Goal: Navigation & Orientation: Find specific page/section

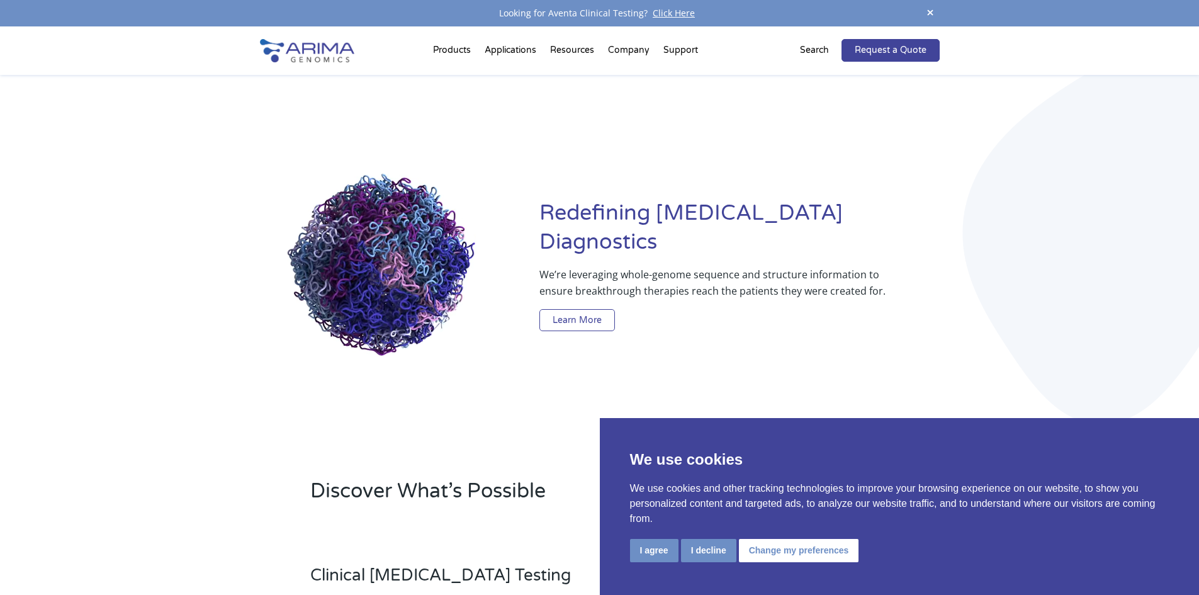
click at [582, 309] on link "Learn More" at bounding box center [578, 320] width 76 height 23
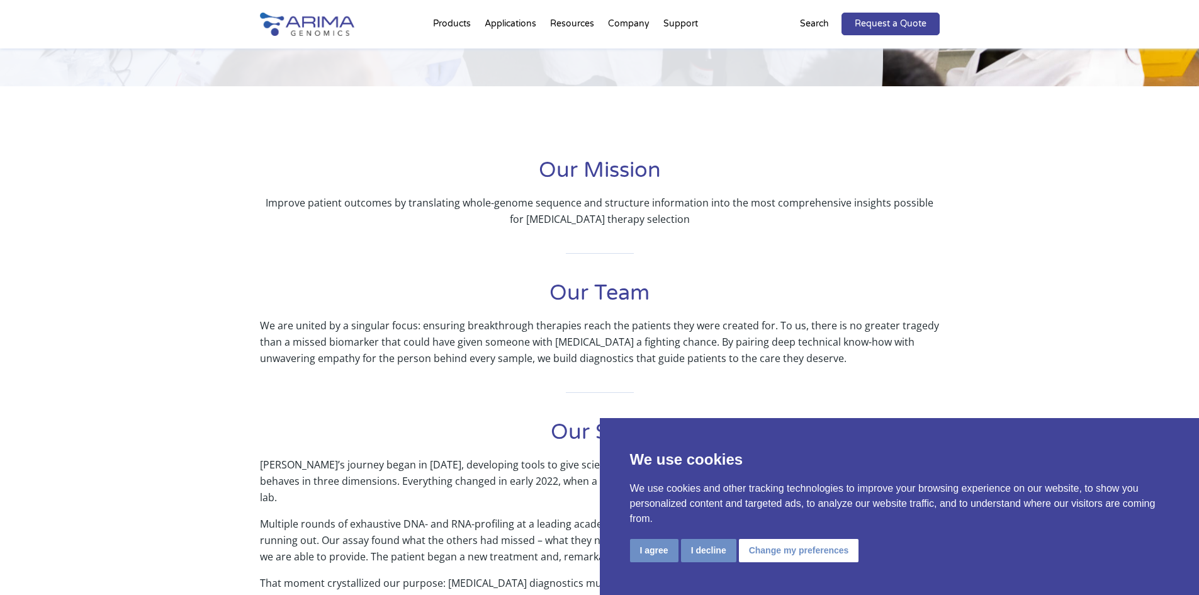
scroll to position [201, 0]
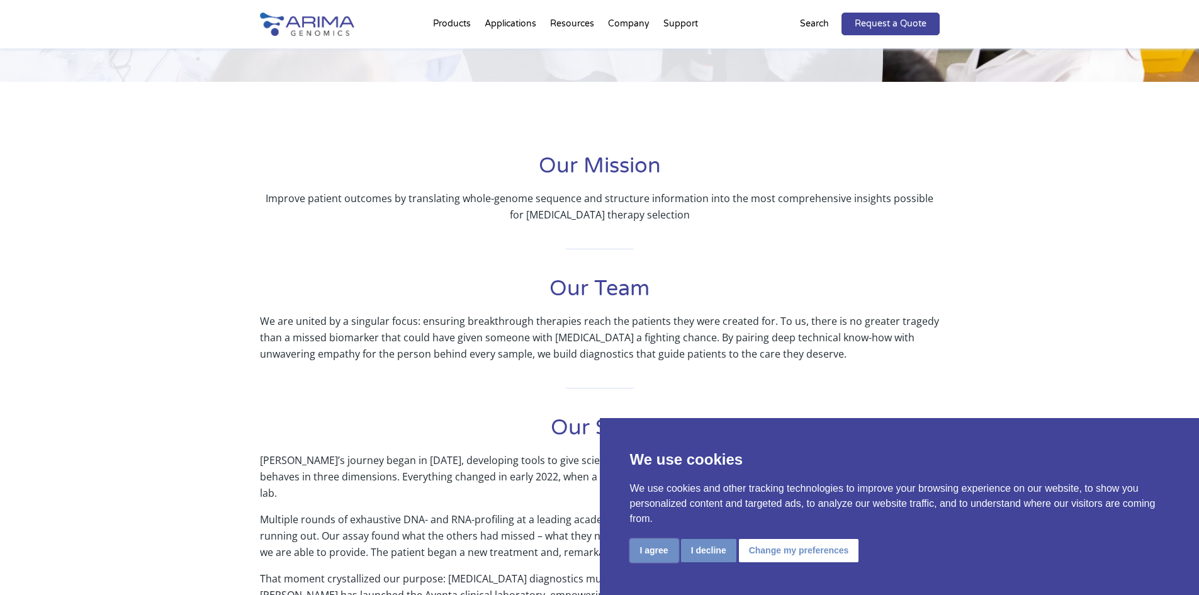
click at [644, 544] on button "I agree" at bounding box center [654, 550] width 48 height 23
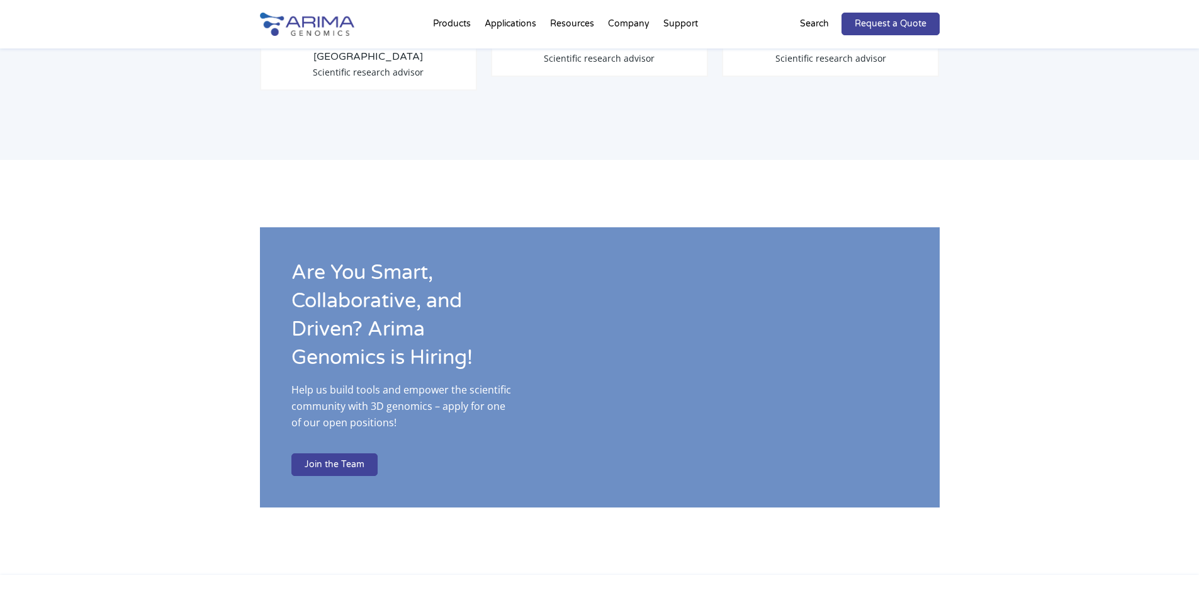
scroll to position [1813, 0]
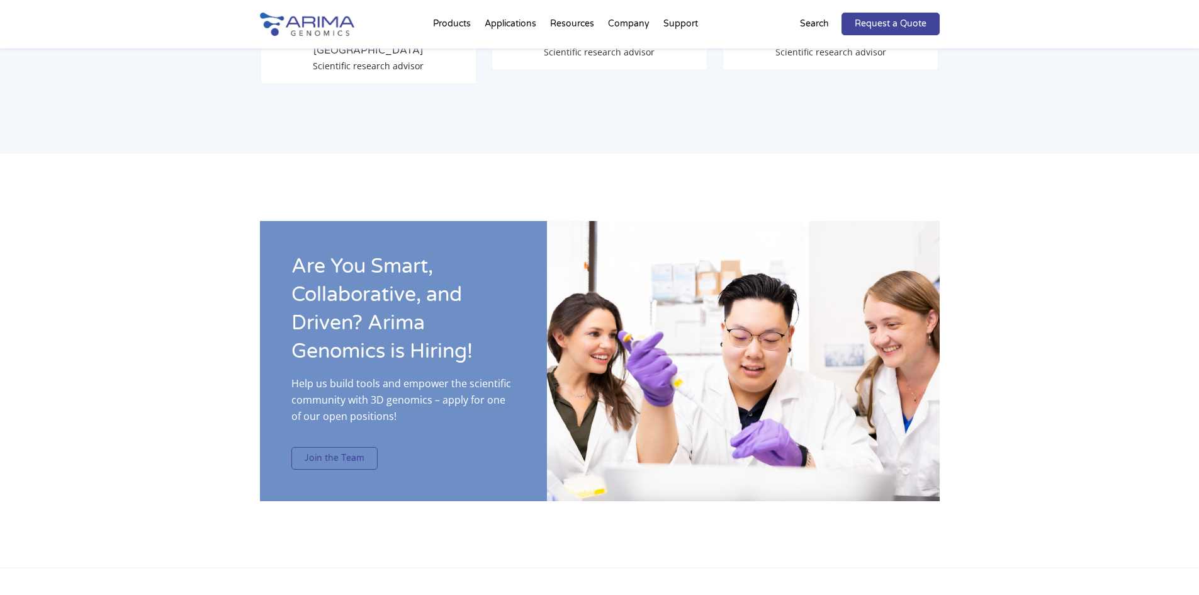
click at [337, 447] on link "Join the Team" at bounding box center [335, 458] width 86 height 23
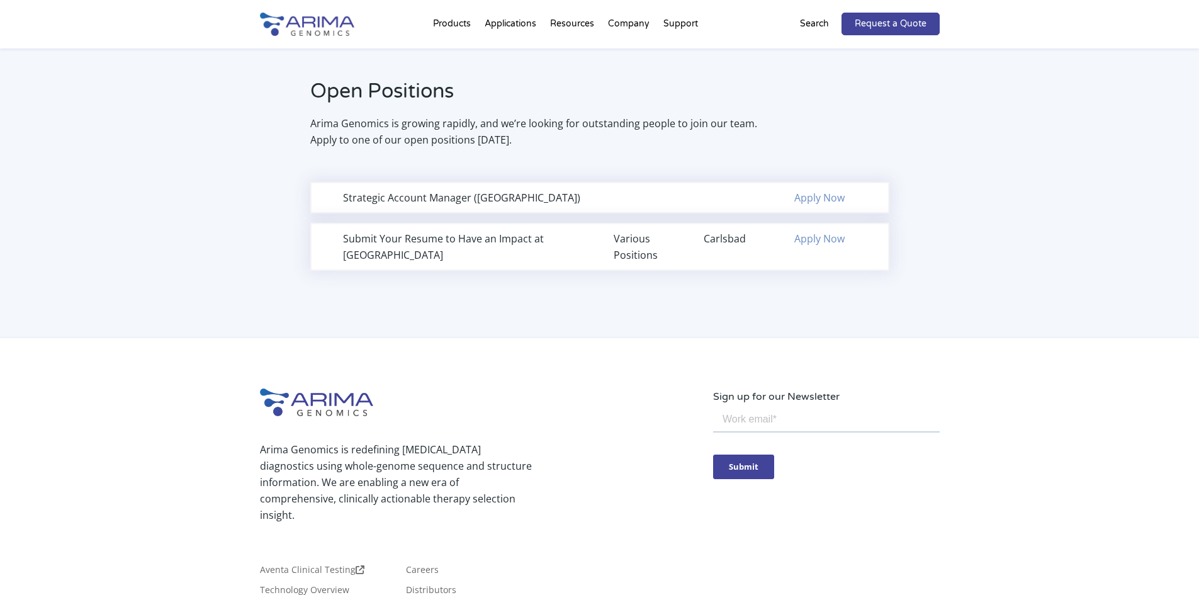
scroll to position [806, 0]
